Goal: Information Seeking & Learning: Learn about a topic

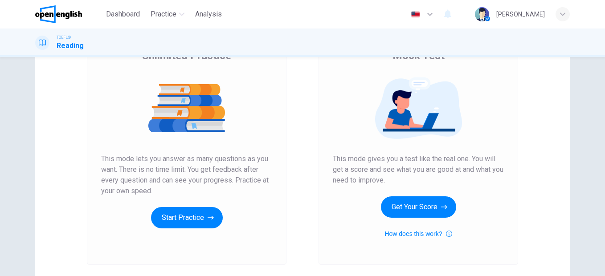
scroll to position [155, 0]
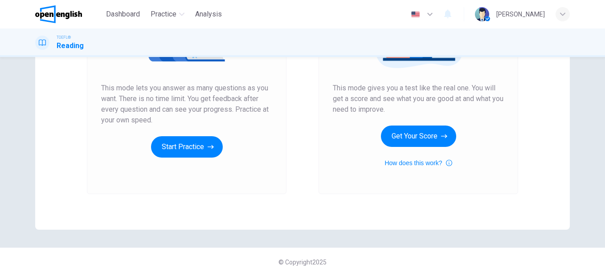
click at [188, 144] on button "Start Practice" at bounding box center [187, 146] width 72 height 21
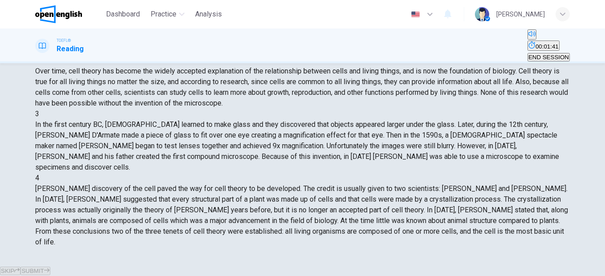
scroll to position [0, 0]
click at [164, 17] on span "Practice" at bounding box center [164, 14] width 26 height 11
click at [164, 16] on span "Practice" at bounding box center [164, 14] width 26 height 11
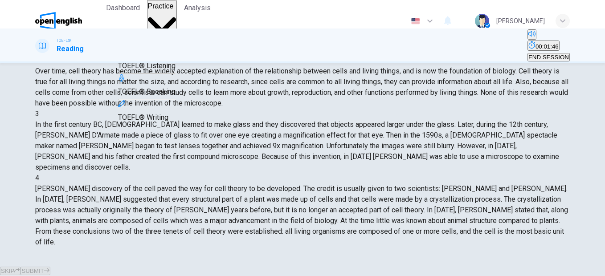
click at [165, 71] on div "TOEFL® Listening" at bounding box center [146, 59] width 57 height 23
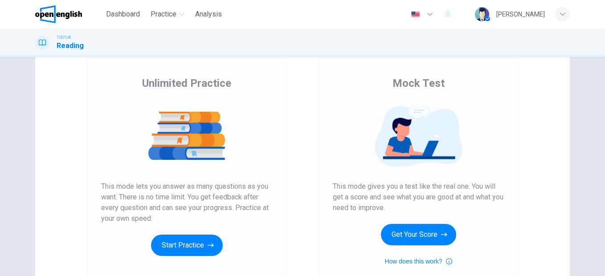
scroll to position [128, 0]
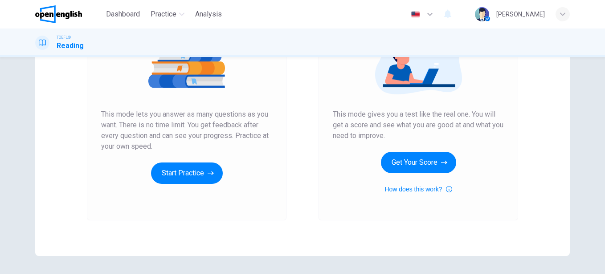
click at [188, 176] on button "Start Practice" at bounding box center [187, 173] width 72 height 21
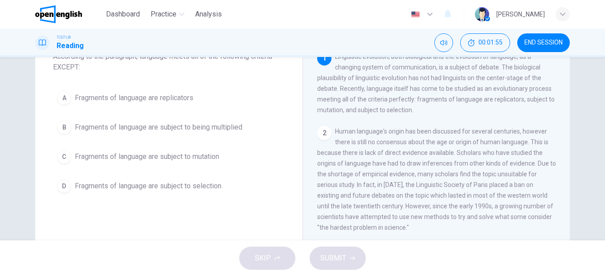
scroll to position [0, 0]
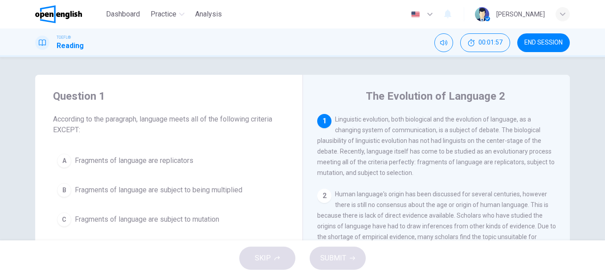
click at [123, 16] on span "Dashboard" at bounding box center [123, 14] width 34 height 11
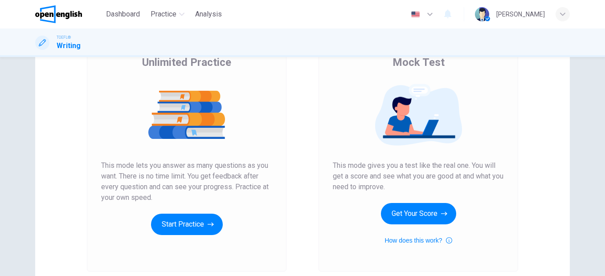
scroll to position [129, 0]
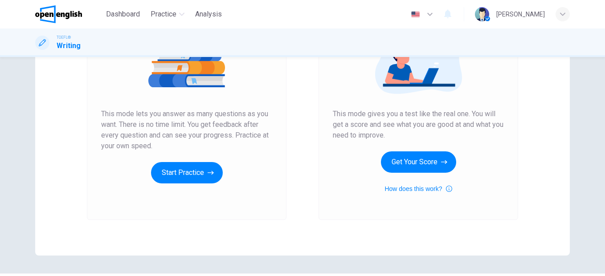
click at [192, 176] on button "Start Practice" at bounding box center [187, 172] width 72 height 21
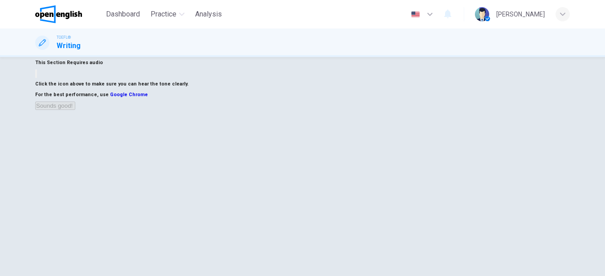
scroll to position [0, 0]
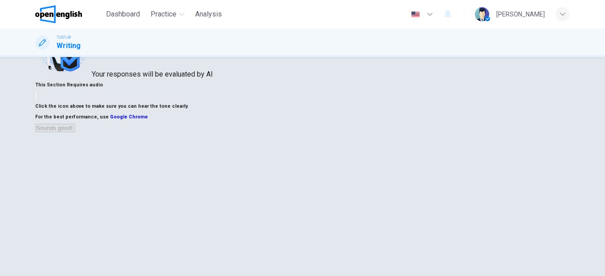
click at [36, 98] on icon "button" at bounding box center [36, 98] width 0 height 0
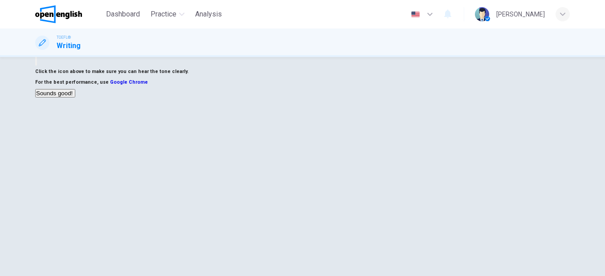
scroll to position [96, 0]
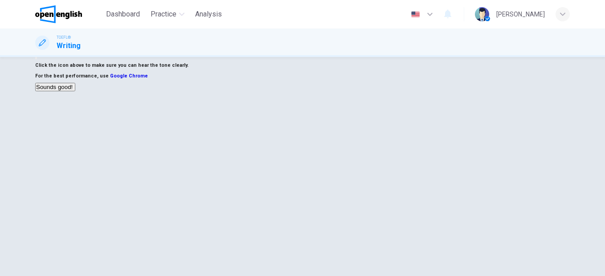
click at [75, 91] on button "Sounds good!" at bounding box center [55, 87] width 40 height 8
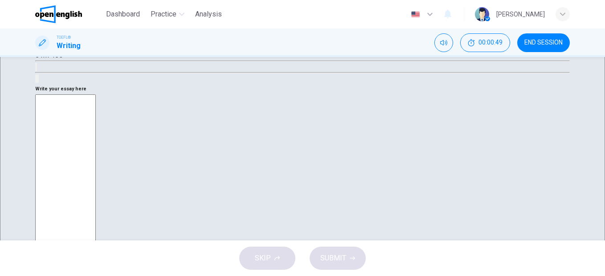
scroll to position [292, 0]
click at [564, 15] on icon "button" at bounding box center [562, 13] width 5 height 3
drag, startPoint x: 475, startPoint y: 172, endPoint x: 492, endPoint y: 53, distance: 120.7
